Goal: Task Accomplishment & Management: Complete application form

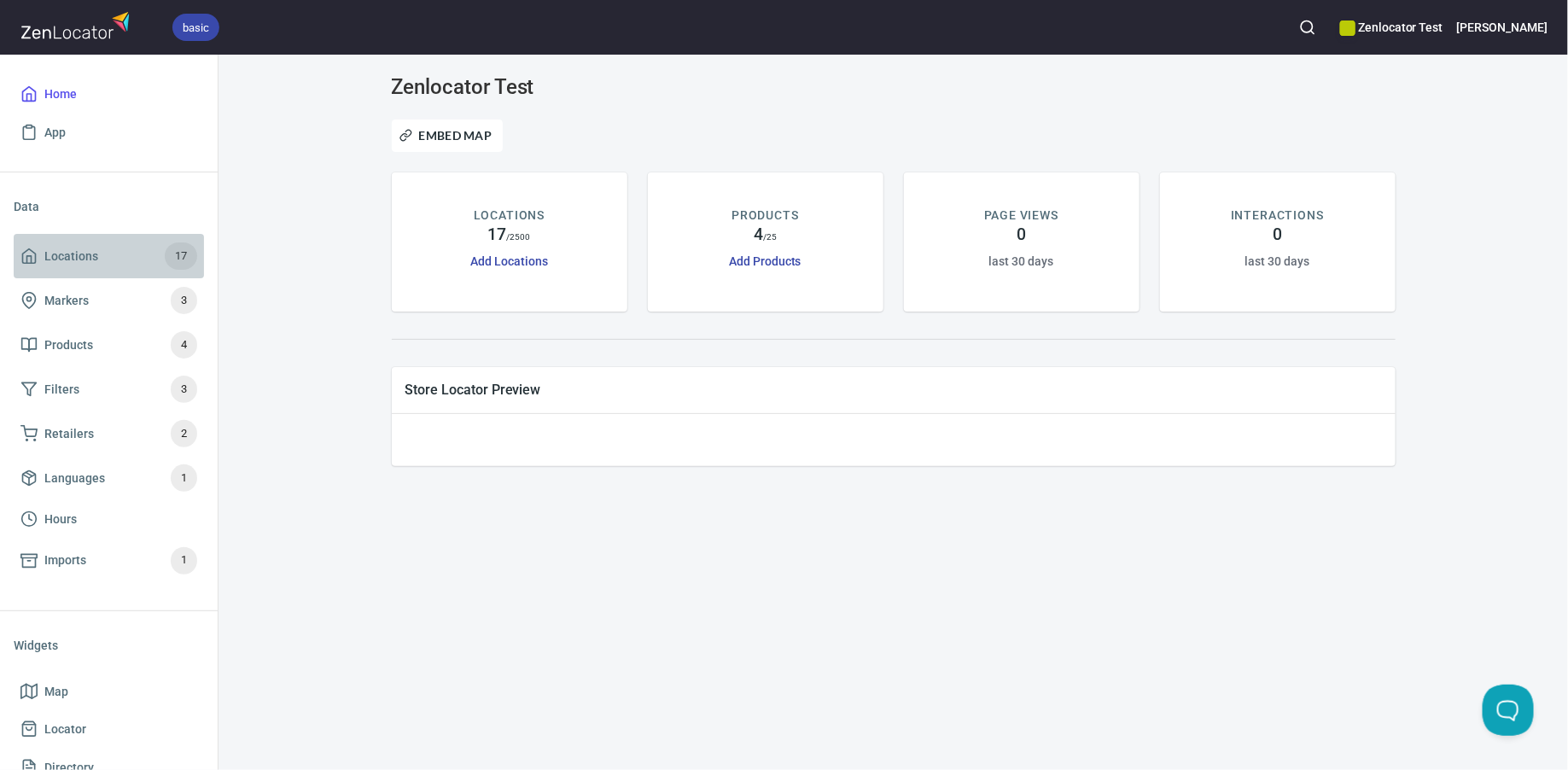
click at [94, 251] on span "Locations" at bounding box center [71, 256] width 53 height 21
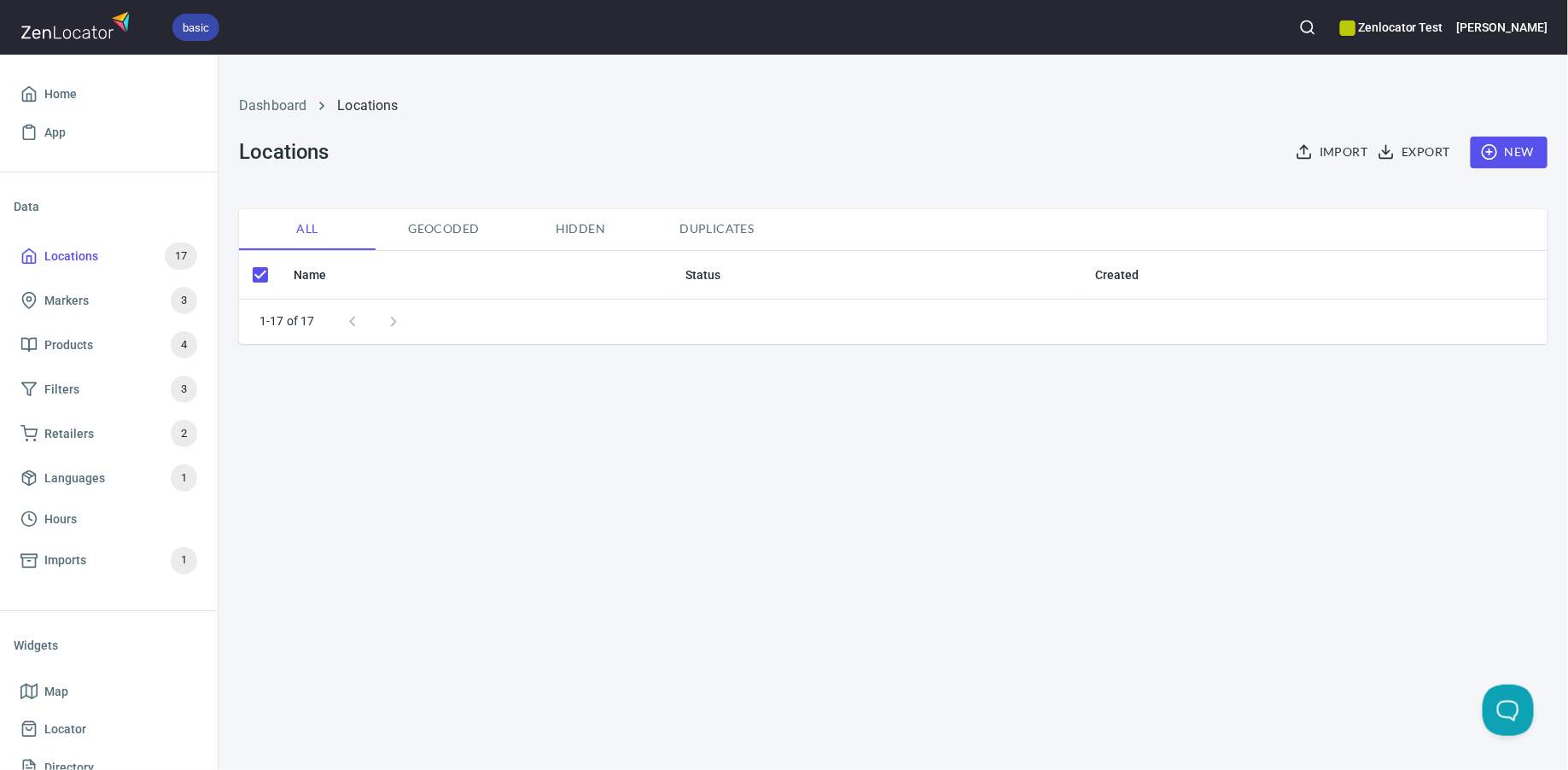
checkbox input "false"
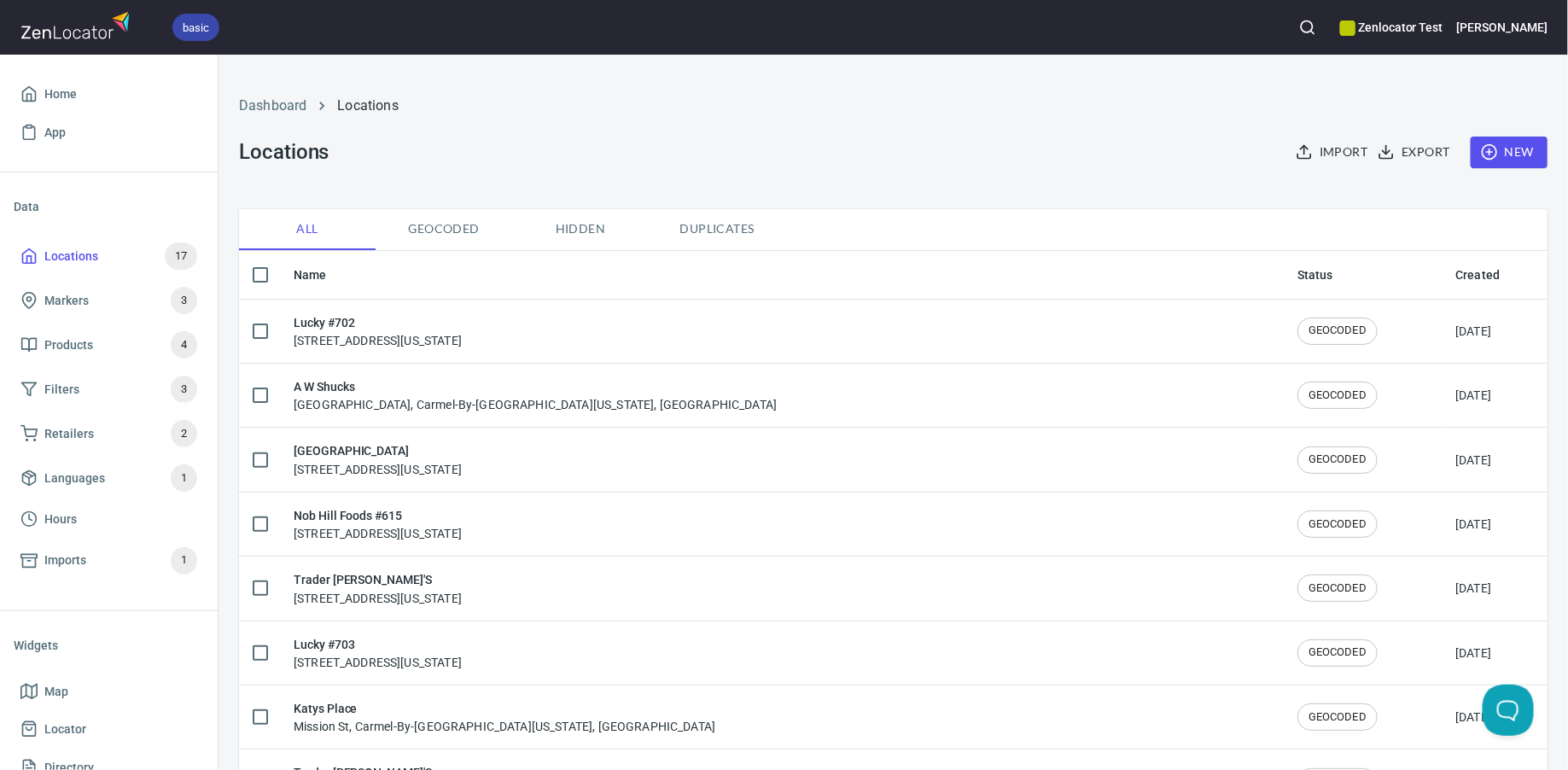
click at [1521, 159] on span "New" at bounding box center [1509, 152] width 50 height 21
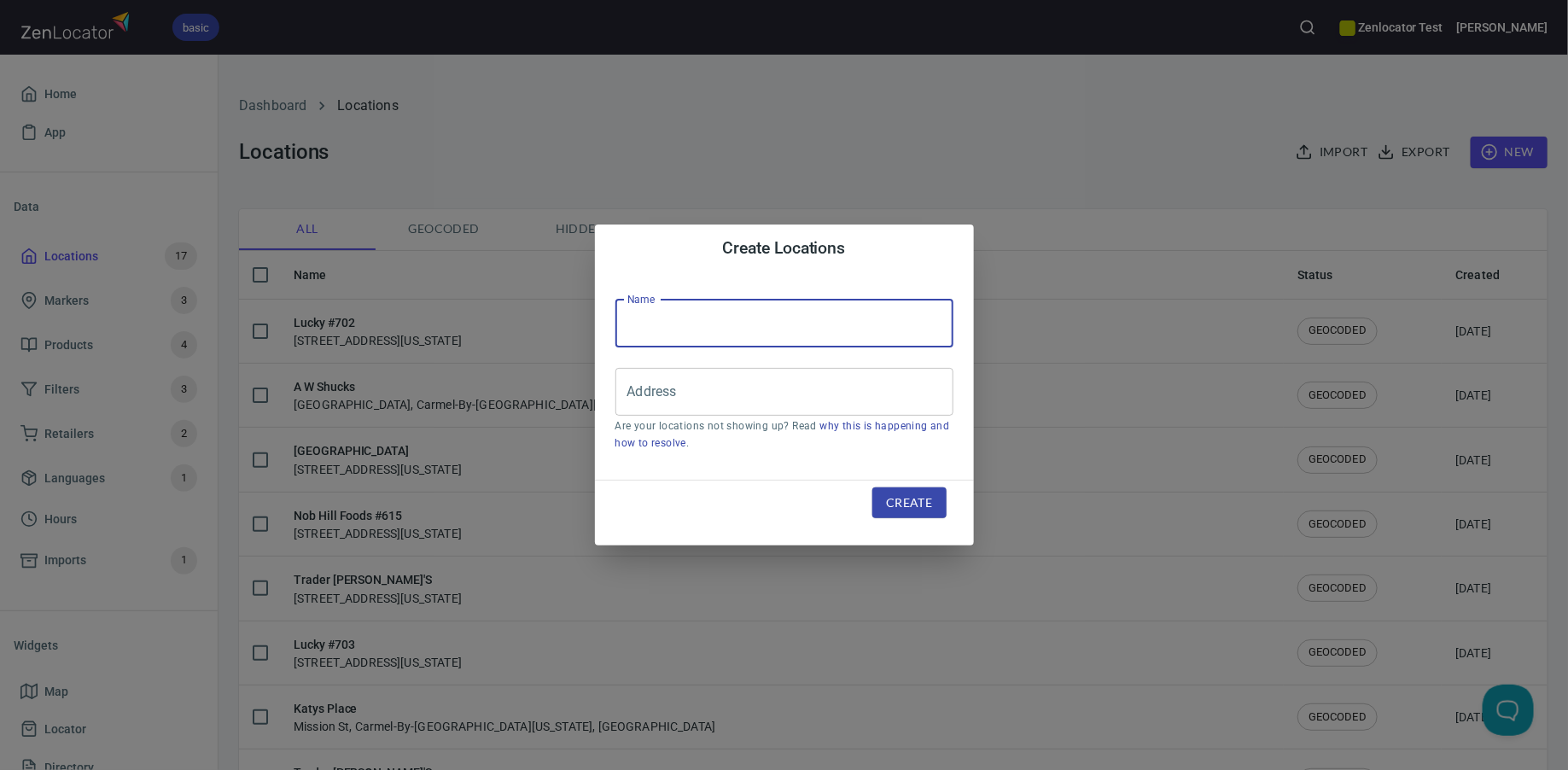
click at [814, 324] on input "text" at bounding box center [784, 323] width 338 height 48
type input "home"
click at [894, 398] on input "Address" at bounding box center [772, 392] width 297 height 32
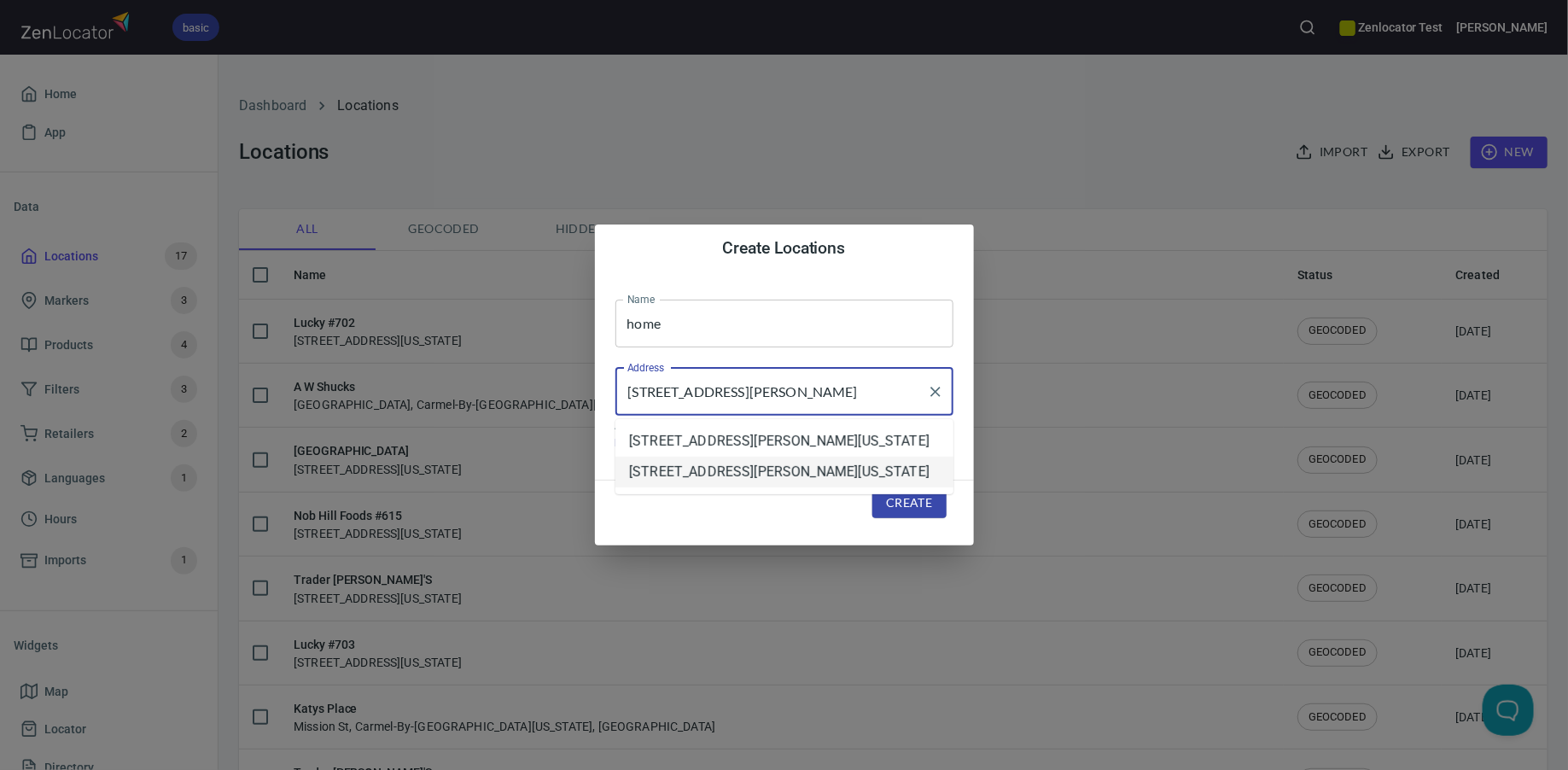
click at [910, 487] on li "5549 San Patricio Drive, California, United States" at bounding box center [784, 472] width 338 height 30
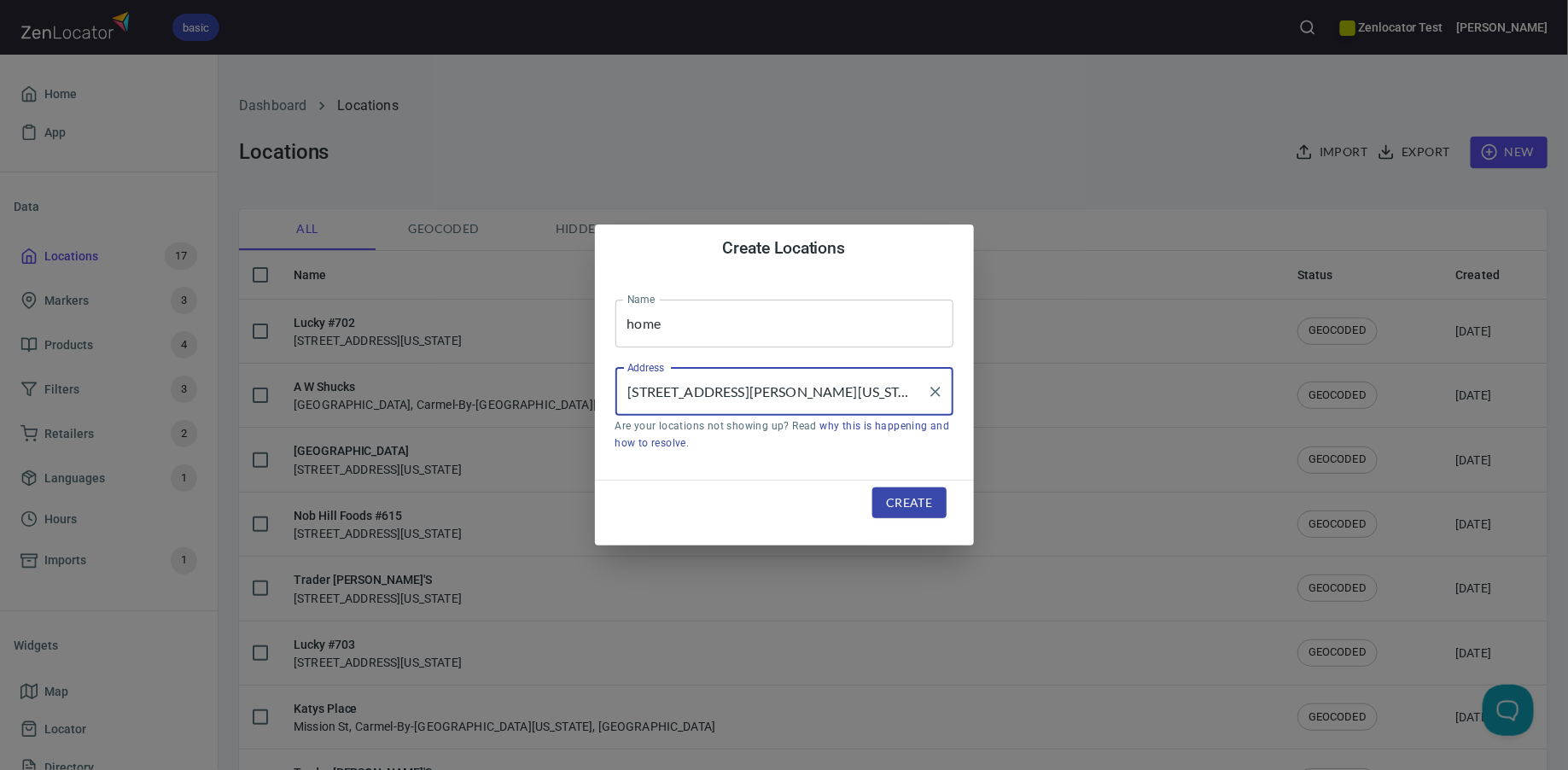
type input "5549 San Patricio Drive, California, United States"
click at [906, 504] on span "Create" at bounding box center [909, 503] width 46 height 21
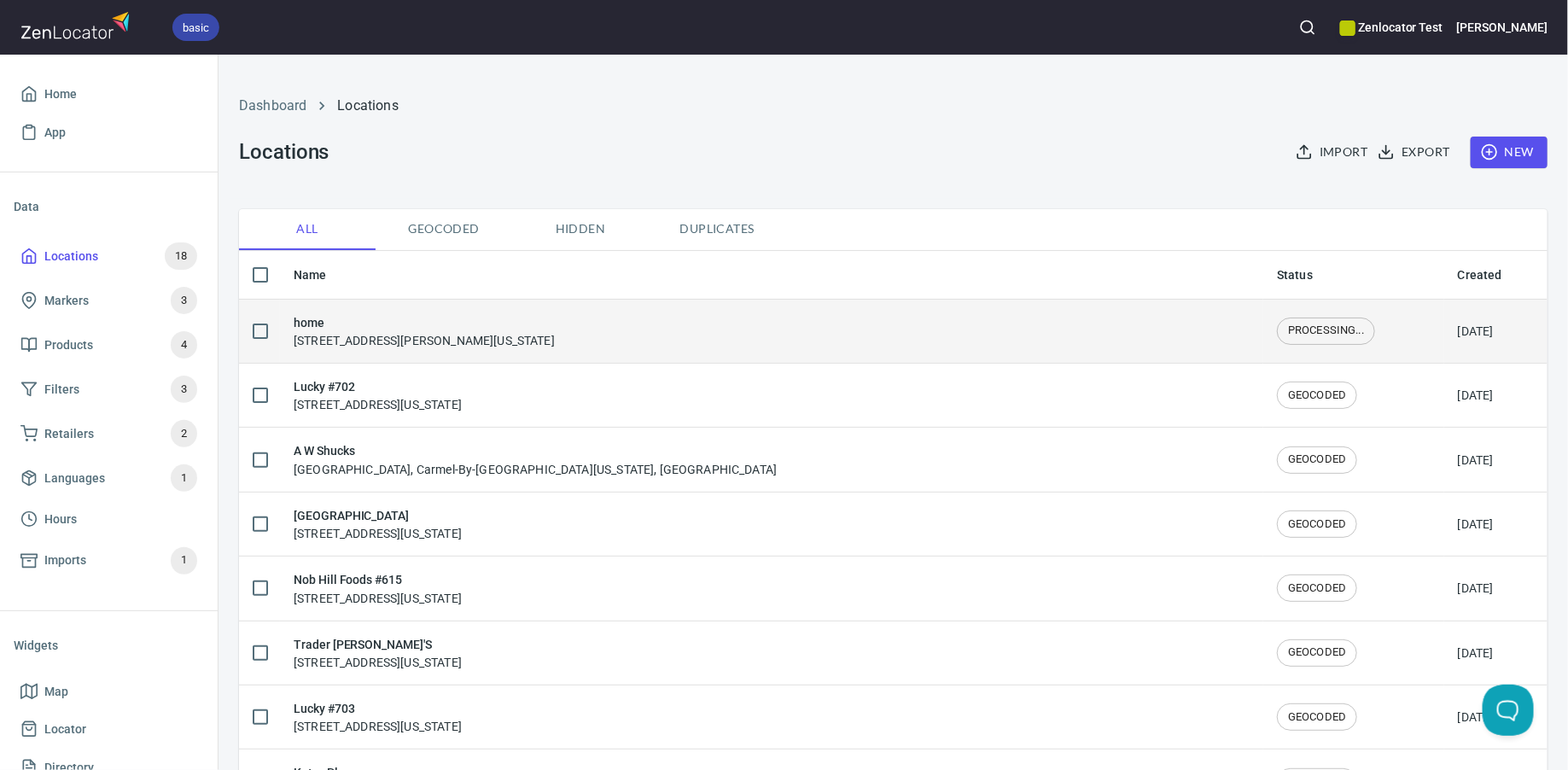
click at [896, 328] on div "home 5549 San Patricio Drive, California, United States" at bounding box center [771, 332] width 956 height 36
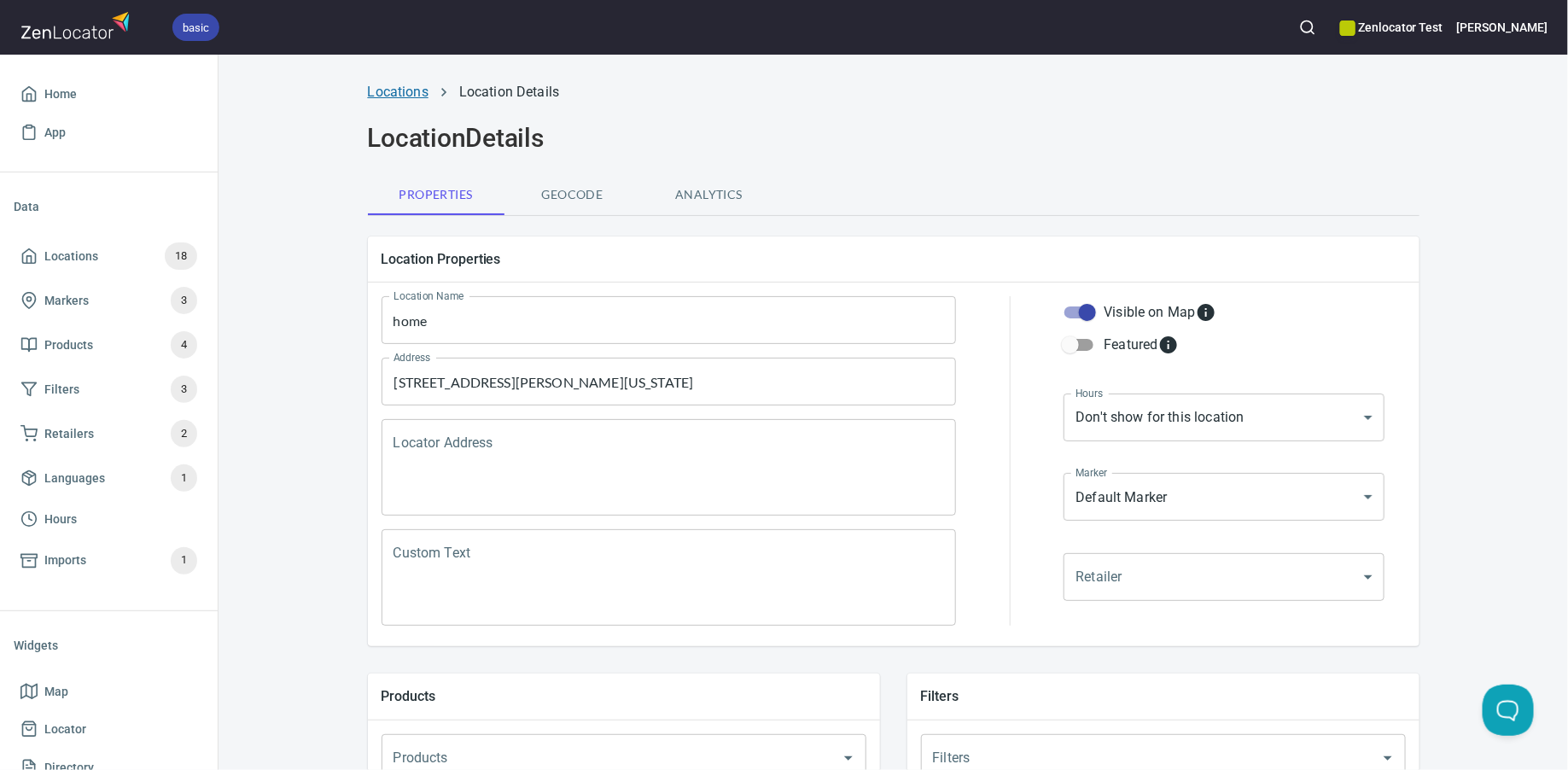
click at [393, 97] on link "Locations" at bounding box center [398, 91] width 61 height 16
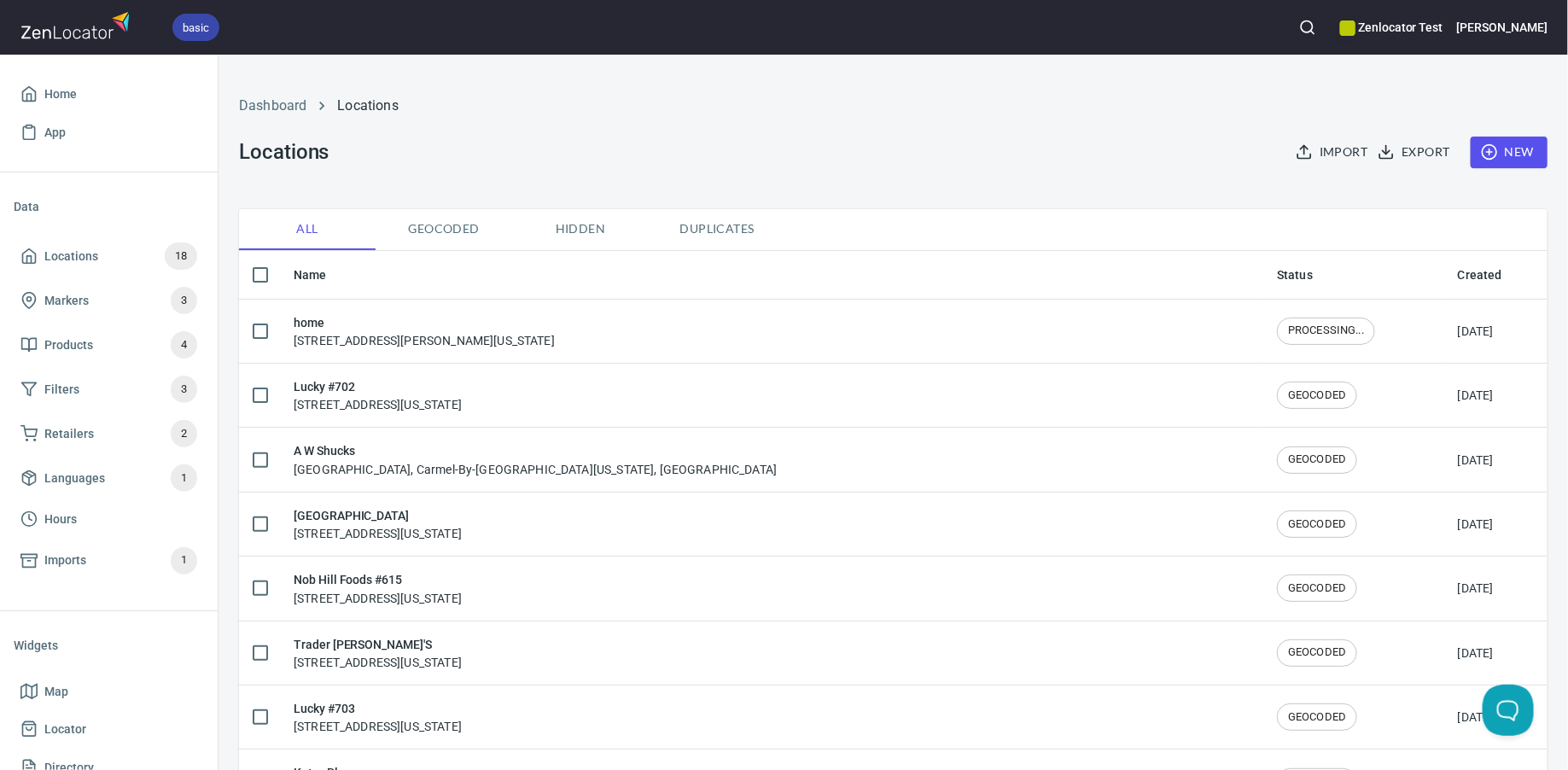
click at [1523, 30] on h6 "Laura" at bounding box center [1502, 28] width 91 height 19
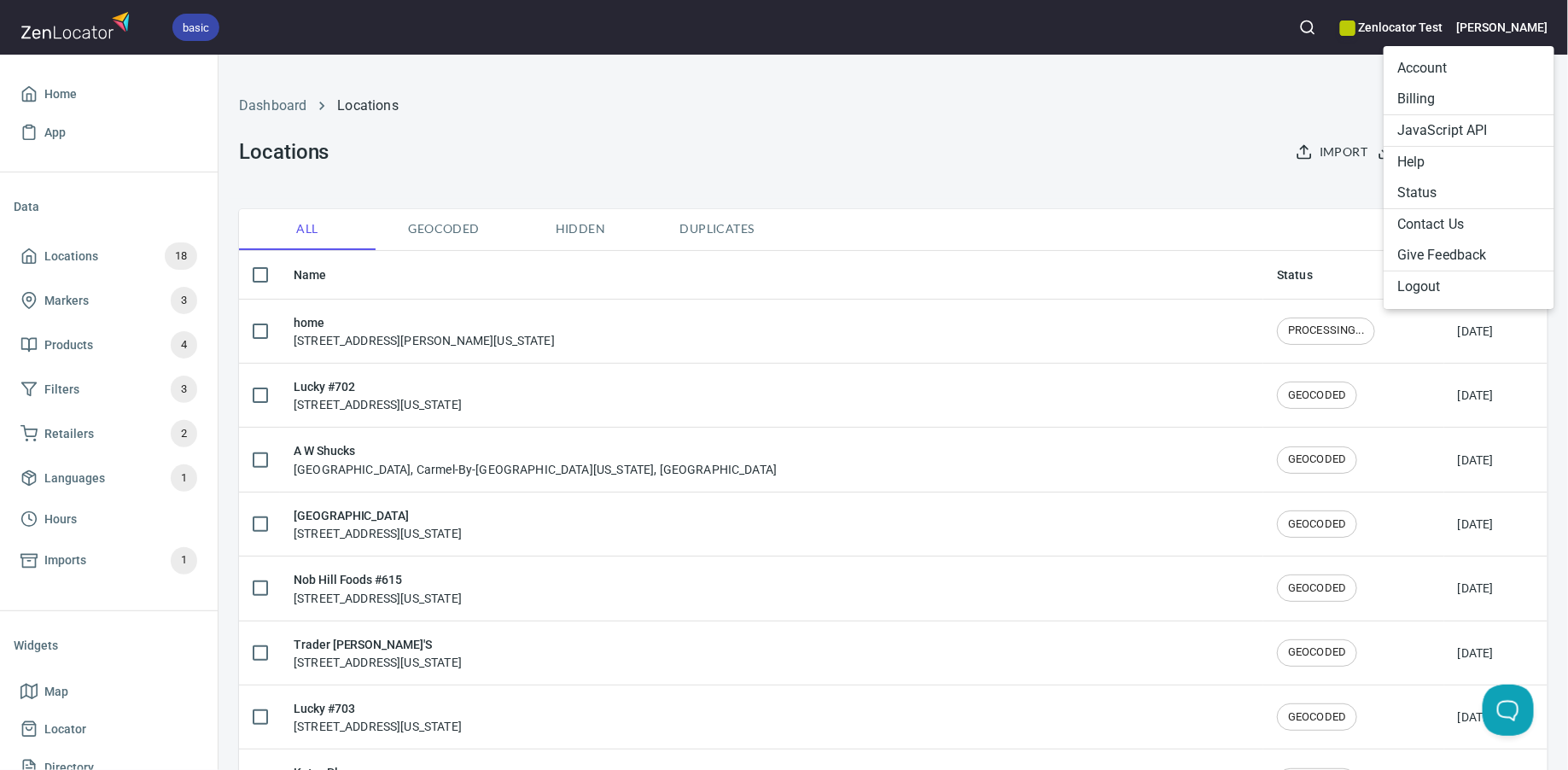
click at [1458, 284] on li "Logout" at bounding box center [1469, 287] width 171 height 30
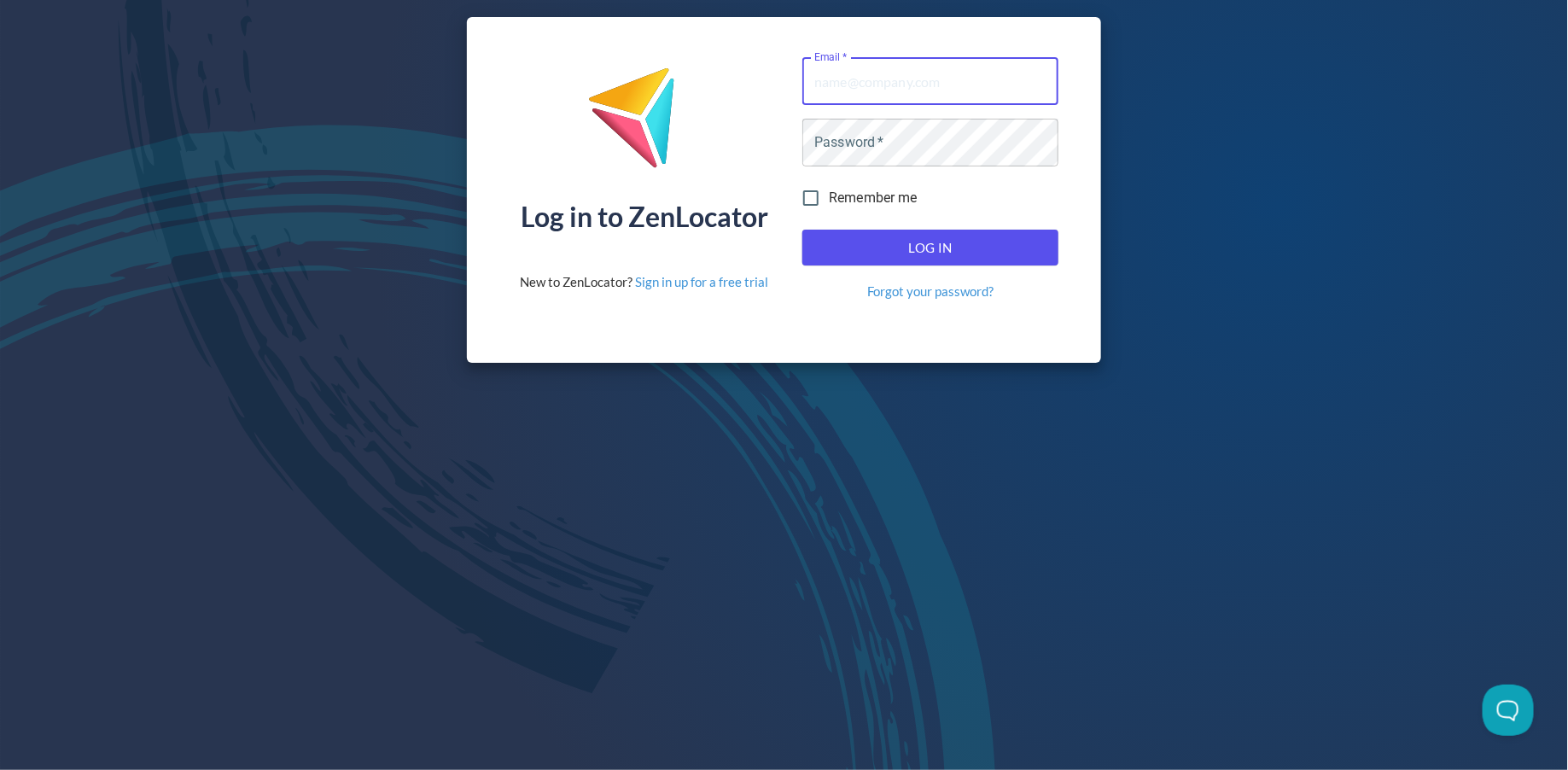
type input "andrew@zenlocator.com"
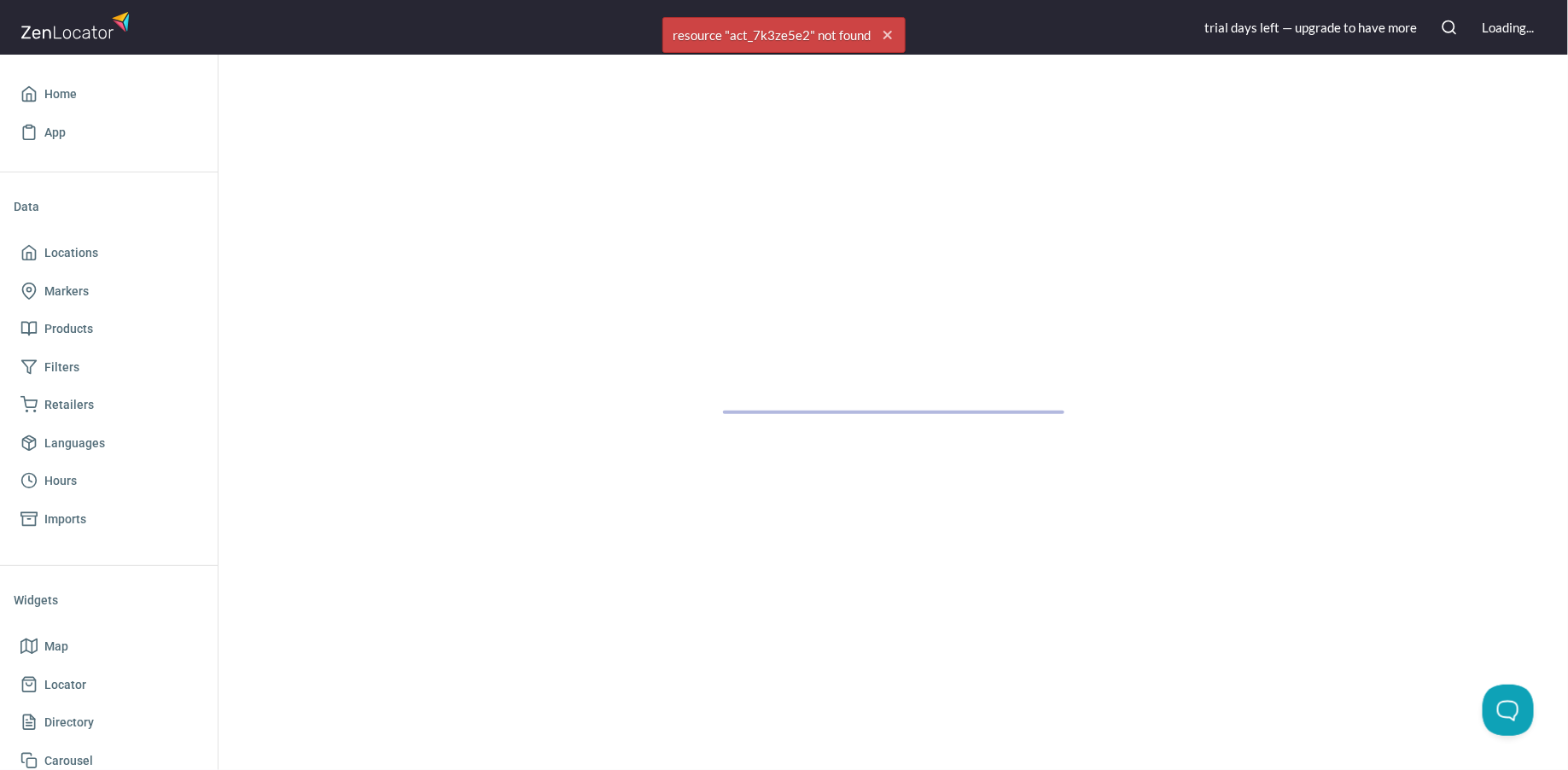
click at [1508, 37] on div "trial day s left — upgrade to have more Loading..." at bounding box center [784, 27] width 1568 height 54
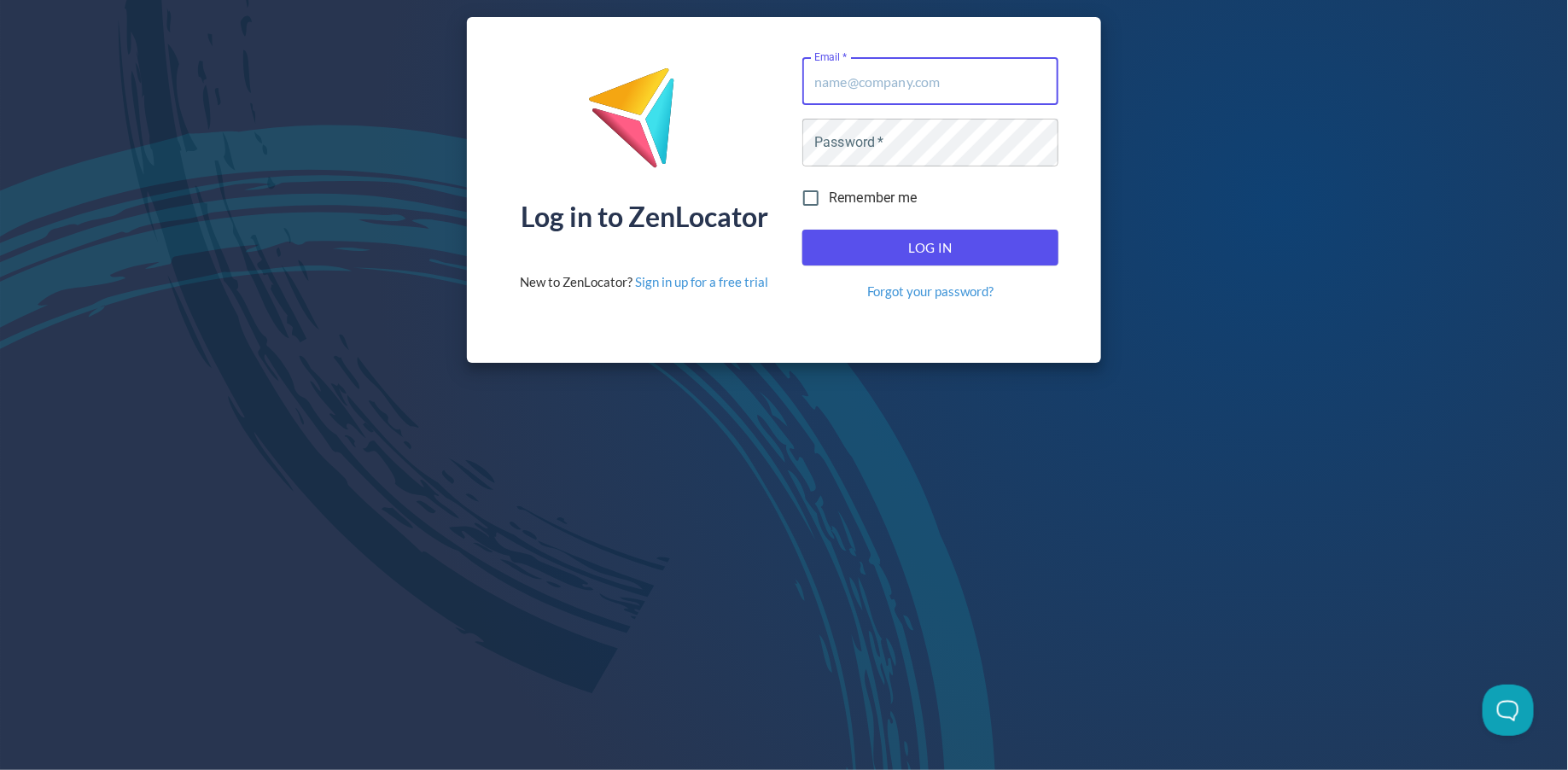
type input "andrew@zenlocator.com"
